Goal: Transaction & Acquisition: Book appointment/travel/reservation

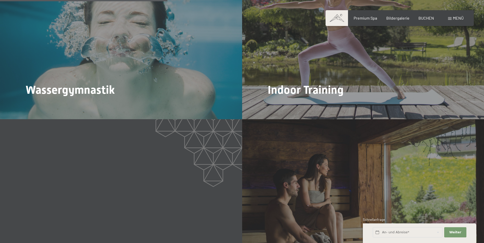
scroll to position [842, 0]
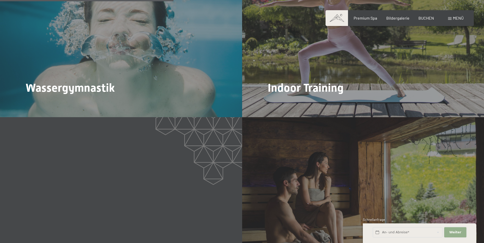
click at [453, 232] on span "Weiter" at bounding box center [455, 232] width 12 height 5
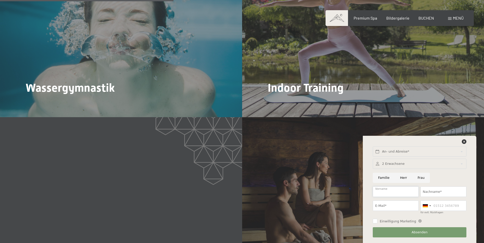
click at [389, 190] on input "Vorname" at bounding box center [396, 192] width 46 height 10
type input "Dagmar"
type input "Ruetz"
type input "ruetzdag@gmail.com"
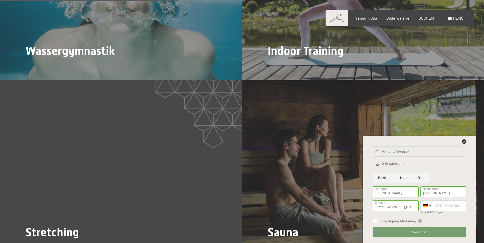
scroll to position [893, 0]
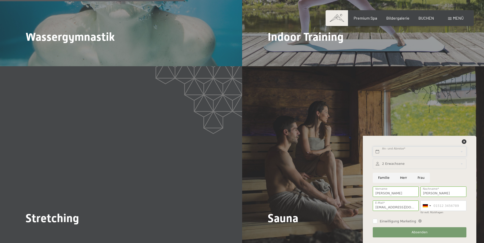
click at [392, 150] on input "text" at bounding box center [419, 152] width 93 height 10
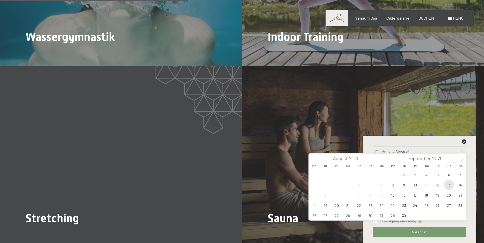
click at [450, 185] on span "13" at bounding box center [449, 185] width 10 height 10
click at [437, 195] on span "19" at bounding box center [437, 195] width 10 height 10
type input "Sa. 13.09.2025 - Fr. 19.09.2025"
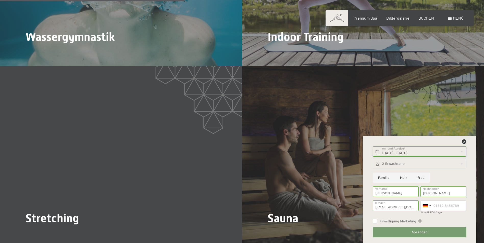
click at [460, 151] on input "Sa. 13.09.2025 - Fr. 19.09.2025" at bounding box center [419, 152] width 93 height 10
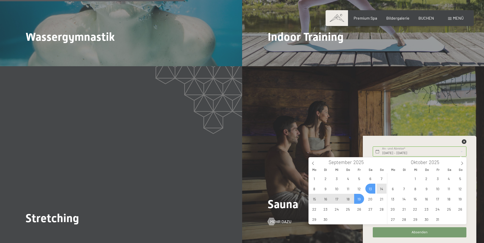
click at [292, 164] on div "Sauna Mehr dazu" at bounding box center [363, 156] width 242 height 181
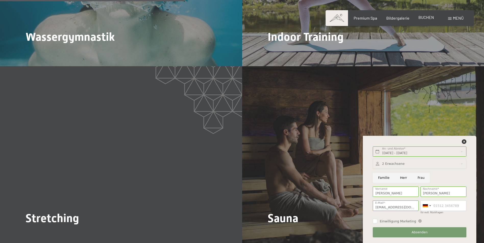
click at [427, 18] on span "BUCHEN" at bounding box center [426, 17] width 16 height 5
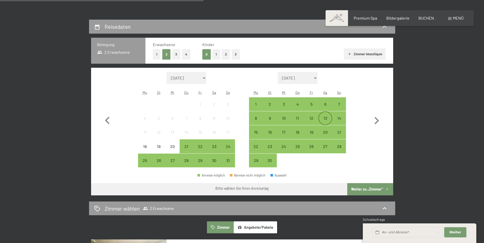
click at [326, 119] on div "13" at bounding box center [325, 122] width 13 height 13
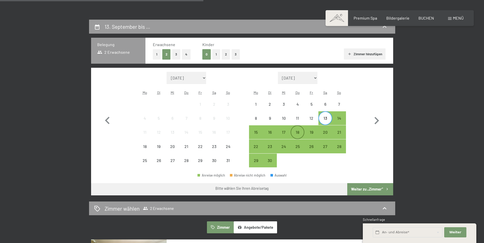
click at [292, 131] on div "18" at bounding box center [297, 136] width 13 height 13
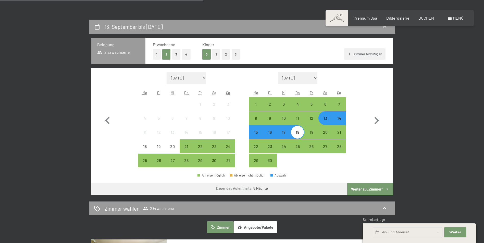
click at [368, 188] on button "Weiter zu „Zimmer“" at bounding box center [370, 189] width 46 height 12
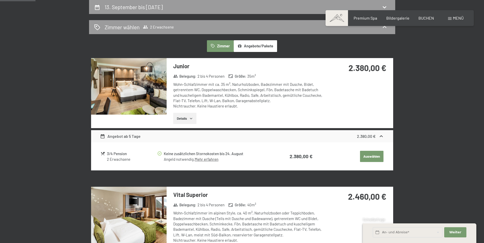
click at [194, 117] on button "Details" at bounding box center [184, 118] width 23 height 11
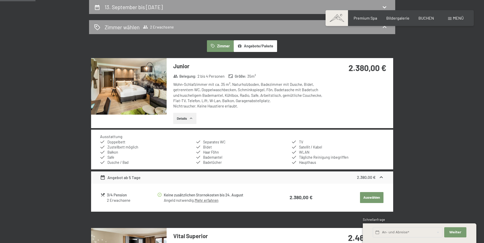
click at [194, 117] on button "Details" at bounding box center [184, 118] width 23 height 11
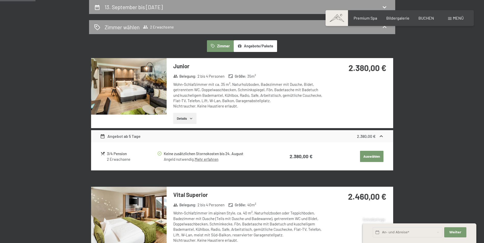
click at [116, 136] on div "Angebot ab 5 Tage" at bounding box center [120, 136] width 41 height 6
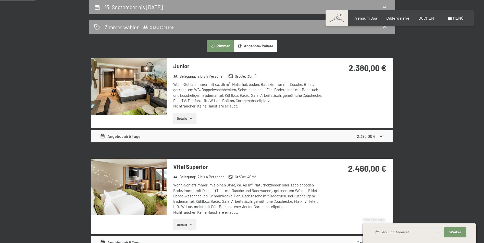
click at [116, 136] on div "Angebot ab 5 Tage" at bounding box center [120, 136] width 41 height 6
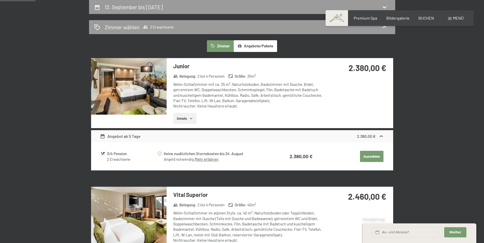
click at [204, 158] on link "Mehr erfahren" at bounding box center [207, 159] width 24 height 5
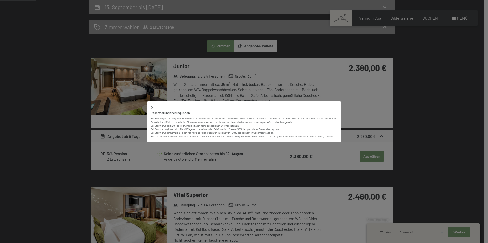
click at [204, 158] on div "Reservierungsbedingungen Bei Buchung ist ein Angeld in Höhe von 30% des gebucht…" at bounding box center [244, 121] width 488 height 243
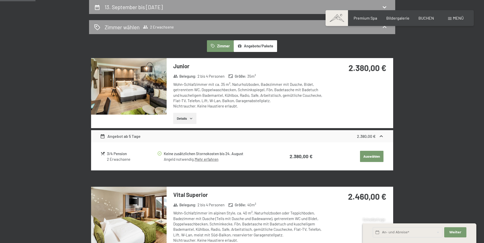
click at [256, 48] on button "Angebote/Pakete" at bounding box center [255, 46] width 43 height 12
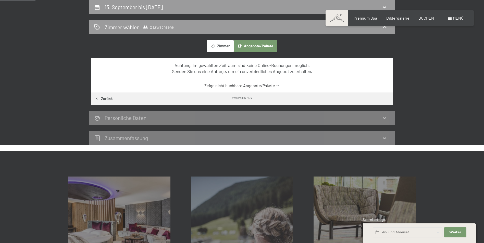
click at [277, 85] on icon at bounding box center [278, 86] width 4 height 4
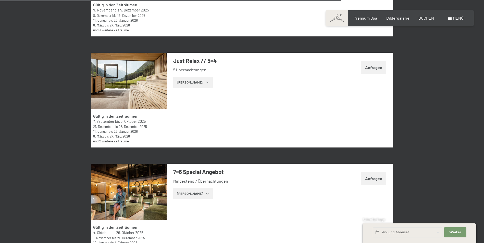
scroll to position [1244, 0]
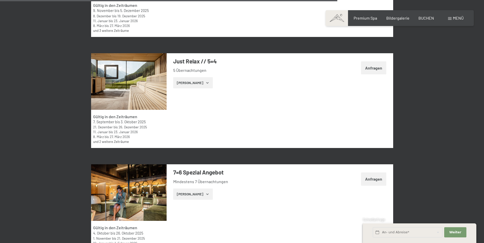
click at [196, 83] on button "Zeige Zimmer" at bounding box center [193, 82] width 40 height 11
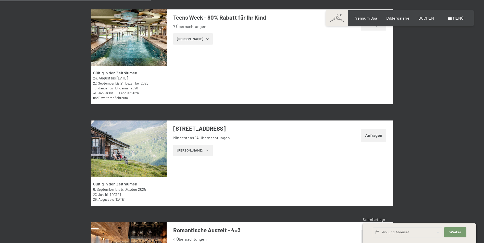
scroll to position [887, 0]
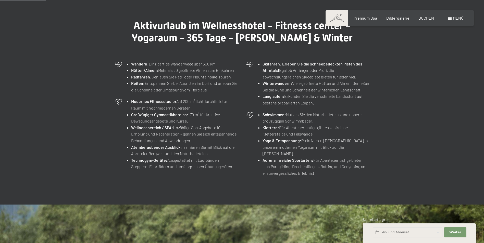
scroll to position [204, 0]
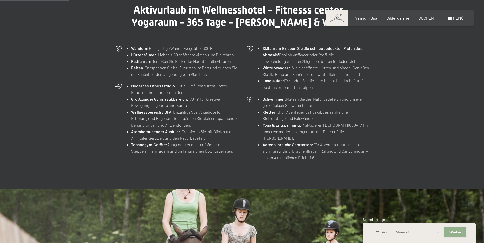
click at [461, 231] on button "Weiter Adressfelder ausblenden" at bounding box center [455, 232] width 22 height 10
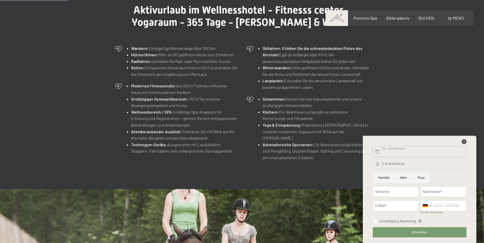
click at [398, 151] on input "text" at bounding box center [419, 152] width 93 height 10
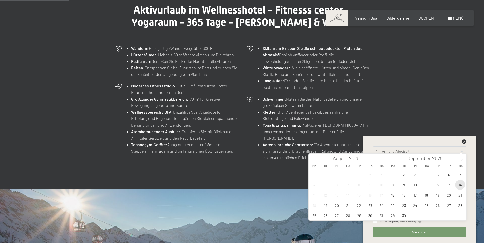
click at [459, 184] on span "14" at bounding box center [460, 185] width 10 height 10
click at [437, 194] on span "19" at bounding box center [437, 195] width 10 height 10
type input "So. 14.09.2025 - Fr. 19.09.2025"
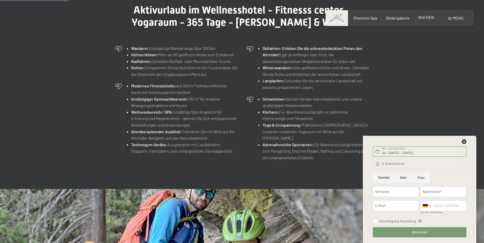
click at [423, 17] on span "BUCHEN" at bounding box center [426, 17] width 16 height 5
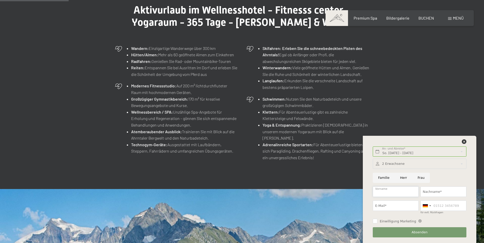
click at [389, 192] on input "Vorname" at bounding box center [396, 192] width 46 height 10
type input "Dagmar"
type input "Ruetz"
type input "ruetzdag@gmail.com"
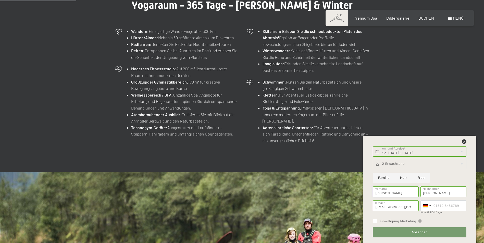
scroll to position [230, 0]
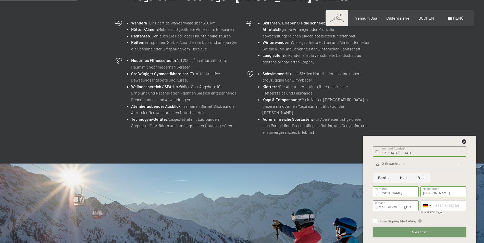
click at [420, 233] on span "Absenden" at bounding box center [419, 232] width 16 height 5
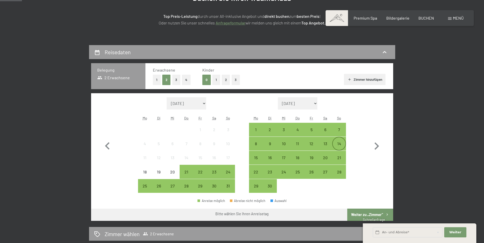
click at [341, 145] on div "14" at bounding box center [339, 148] width 13 height 13
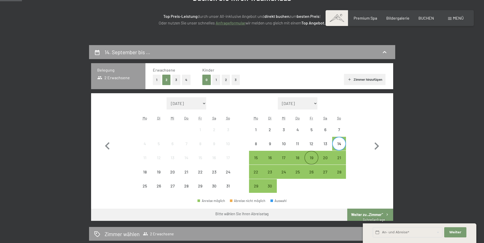
click at [308, 158] on div "19" at bounding box center [311, 162] width 13 height 13
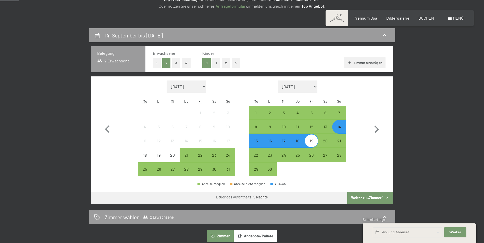
scroll to position [102, 0]
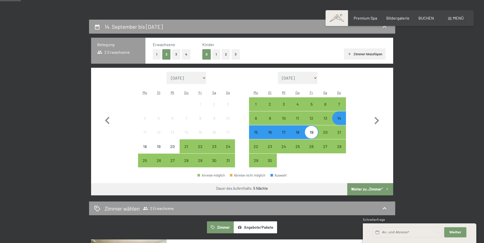
click at [266, 227] on button "Angebote/Pakete" at bounding box center [255, 228] width 43 height 12
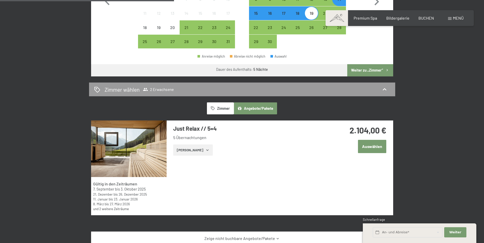
scroll to position [230, 0]
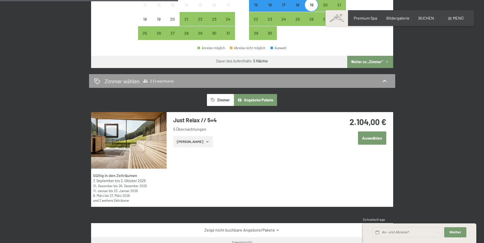
click at [375, 137] on button "Auswählen" at bounding box center [372, 138] width 28 height 13
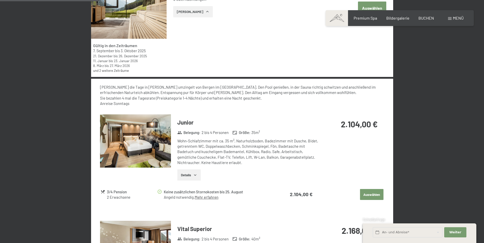
scroll to position [360, 0]
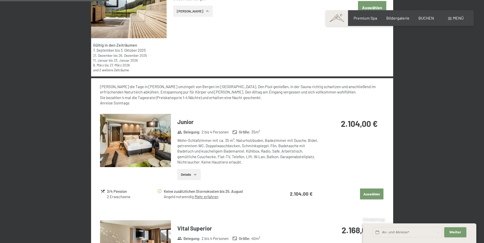
click at [193, 173] on icon "button" at bounding box center [195, 175] width 4 height 4
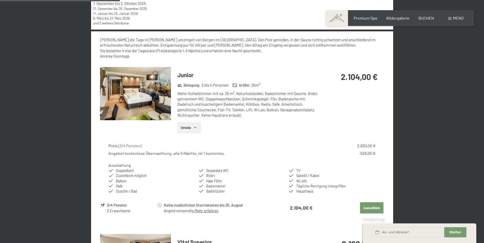
scroll to position [411, 0]
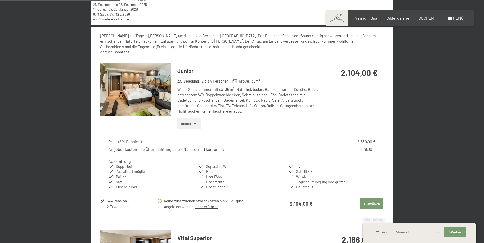
click at [366, 203] on button "Auswählen" at bounding box center [371, 203] width 23 height 11
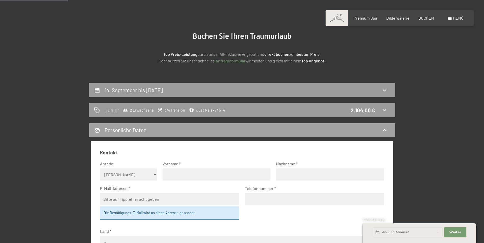
scroll to position [0, 0]
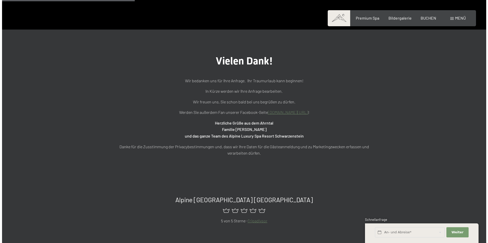
scroll to position [51, 0]
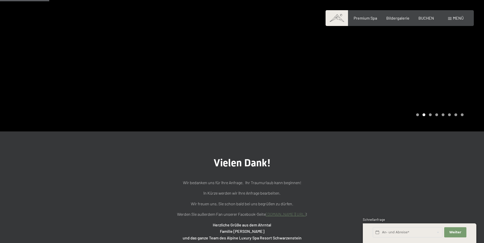
click at [453, 17] on span "Menü" at bounding box center [458, 18] width 11 height 5
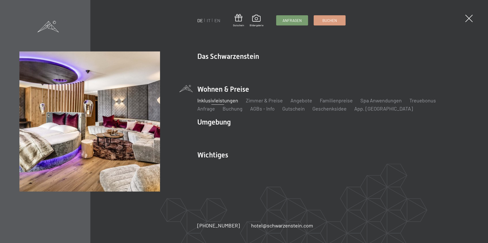
click at [225, 99] on link "Inklusivleistungen" at bounding box center [217, 100] width 41 height 6
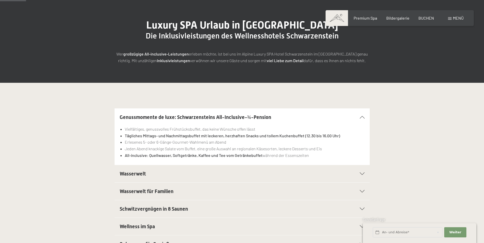
scroll to position [77, 0]
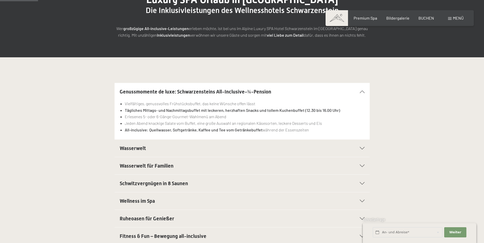
click at [361, 147] on div "Wasserwelt" at bounding box center [242, 148] width 245 height 17
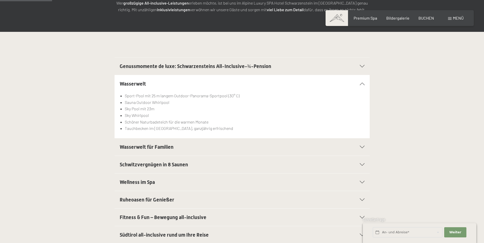
scroll to position [128, 0]
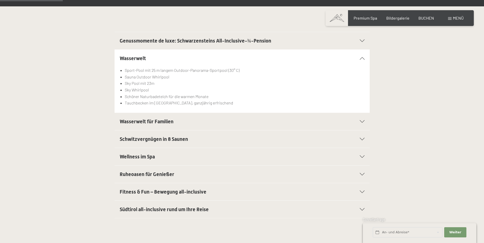
click at [361, 174] on icon at bounding box center [362, 174] width 5 height 3
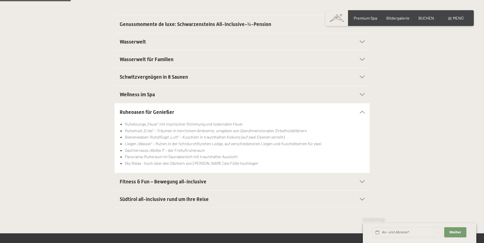
scroll to position [153, 0]
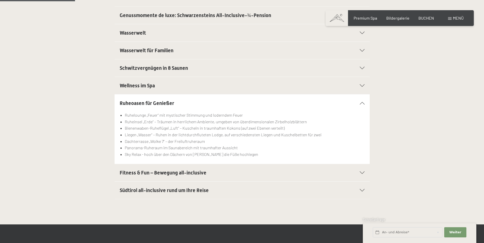
click at [364, 171] on div "Fitness & Fun – Bewegung all-inclusive" at bounding box center [242, 172] width 245 height 17
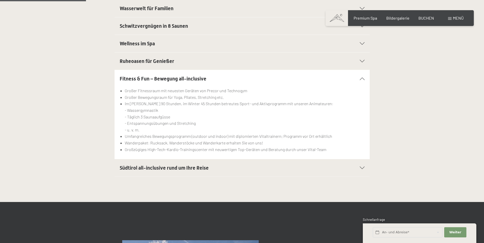
scroll to position [204, 0]
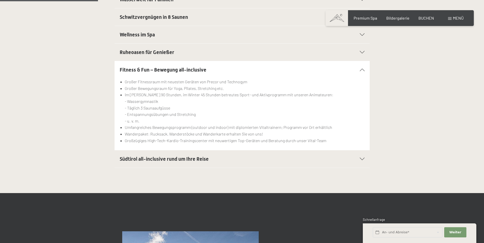
click at [361, 157] on div "Südtirol all-inclusive rund um Ihre Reise" at bounding box center [242, 158] width 245 height 17
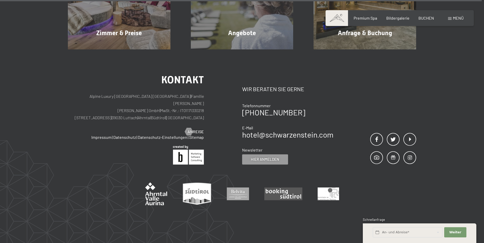
scroll to position [889, 0]
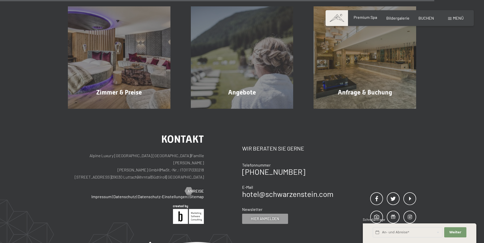
click at [362, 18] on span "Premium Spa" at bounding box center [364, 17] width 23 height 5
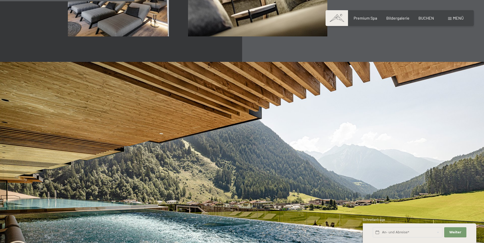
scroll to position [887, 0]
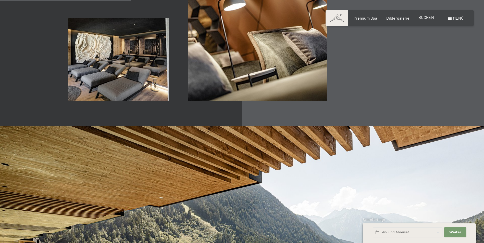
click at [424, 18] on span "BUCHEN" at bounding box center [426, 17] width 16 height 5
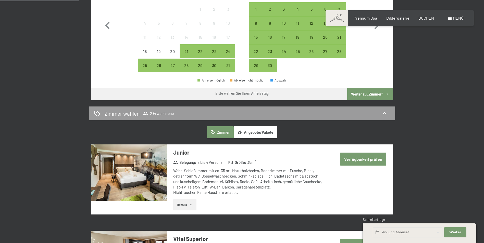
scroll to position [281, 0]
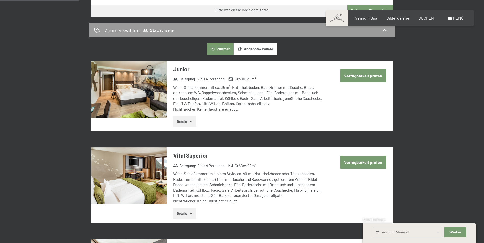
click at [367, 72] on button "Verfügbarkeit prüfen" at bounding box center [363, 75] width 46 height 13
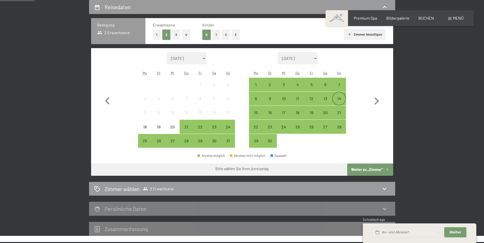
click at [341, 97] on div "14" at bounding box center [339, 103] width 13 height 13
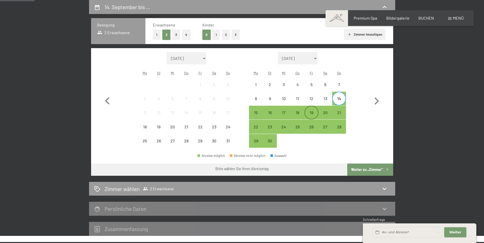
click at [313, 111] on div "19" at bounding box center [311, 117] width 13 height 13
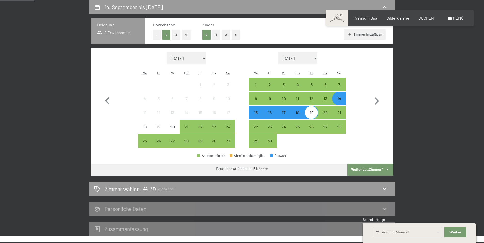
click at [369, 170] on button "Weiter zu „Zimmer“" at bounding box center [370, 170] width 46 height 12
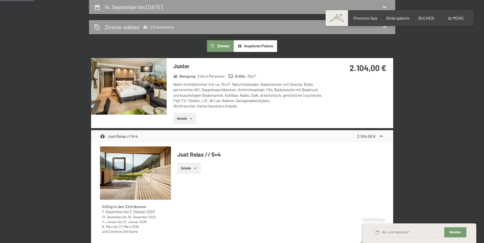
click at [379, 87] on div "2.104,00 €" at bounding box center [359, 74] width 68 height 32
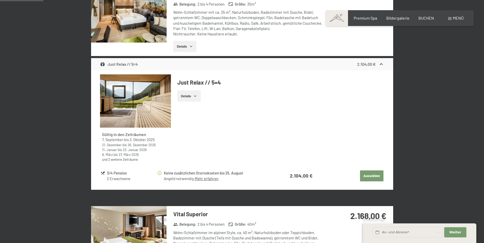
scroll to position [198, 0]
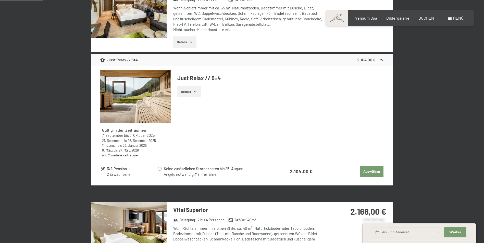
click at [148, 95] on img at bounding box center [135, 96] width 71 height 53
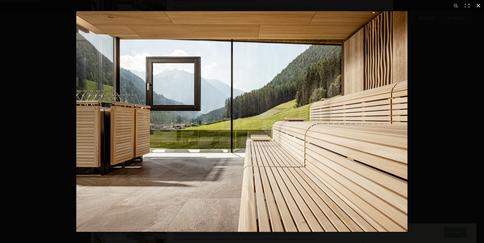
click at [441, 118] on div at bounding box center [318, 132] width 484 height 243
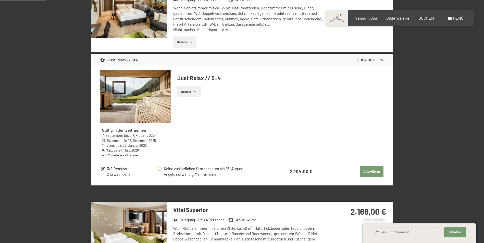
scroll to position [224, 0]
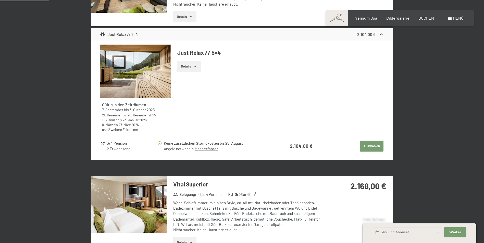
click at [374, 145] on button "Auswählen" at bounding box center [371, 146] width 23 height 11
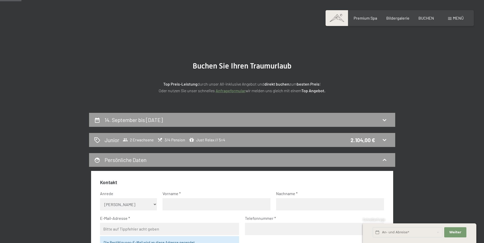
scroll to position [0, 0]
